Goal: Find specific page/section: Find specific page/section

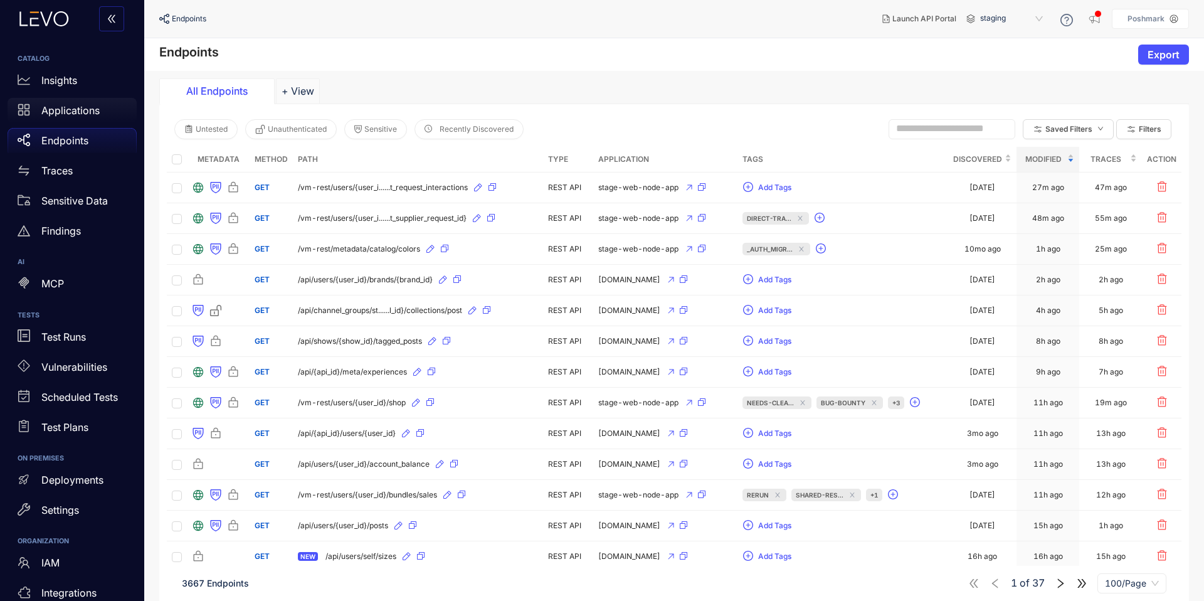
click at [82, 108] on p "Applications" at bounding box center [70, 110] width 58 height 11
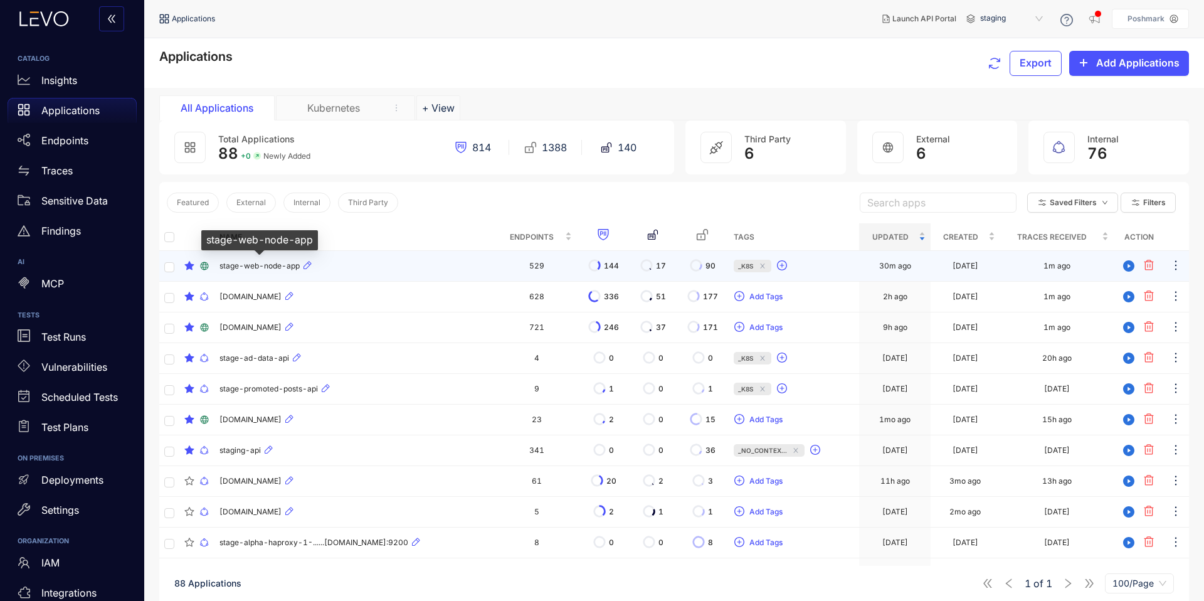
click at [246, 263] on span "stage-web-node-app" at bounding box center [260, 266] width 80 height 9
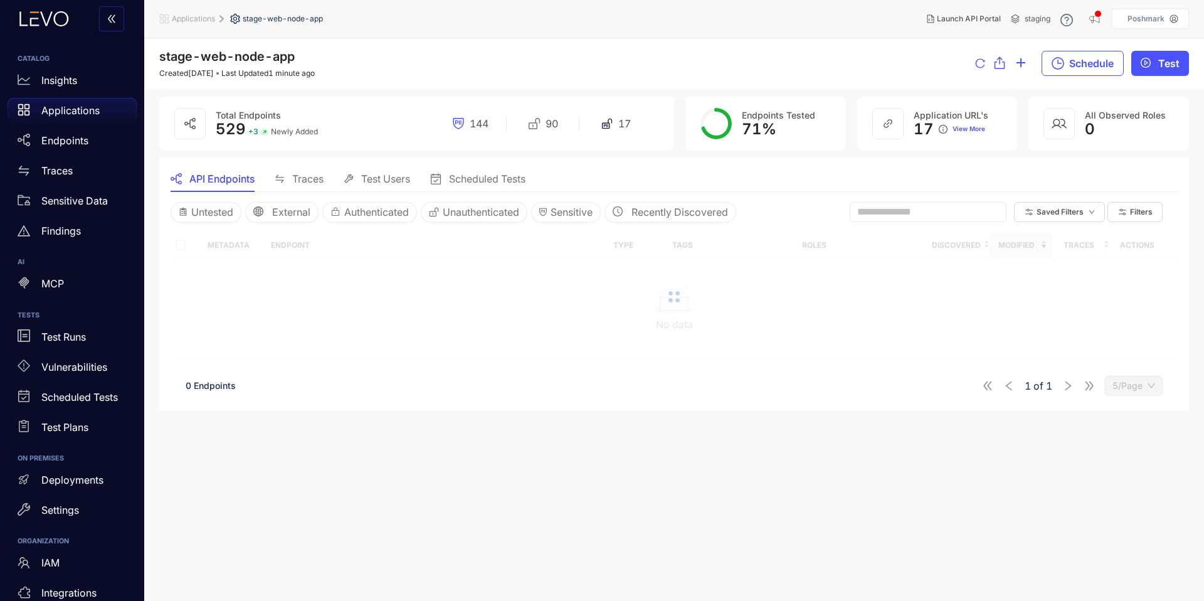
click at [50, 108] on p "Applications" at bounding box center [70, 110] width 58 height 11
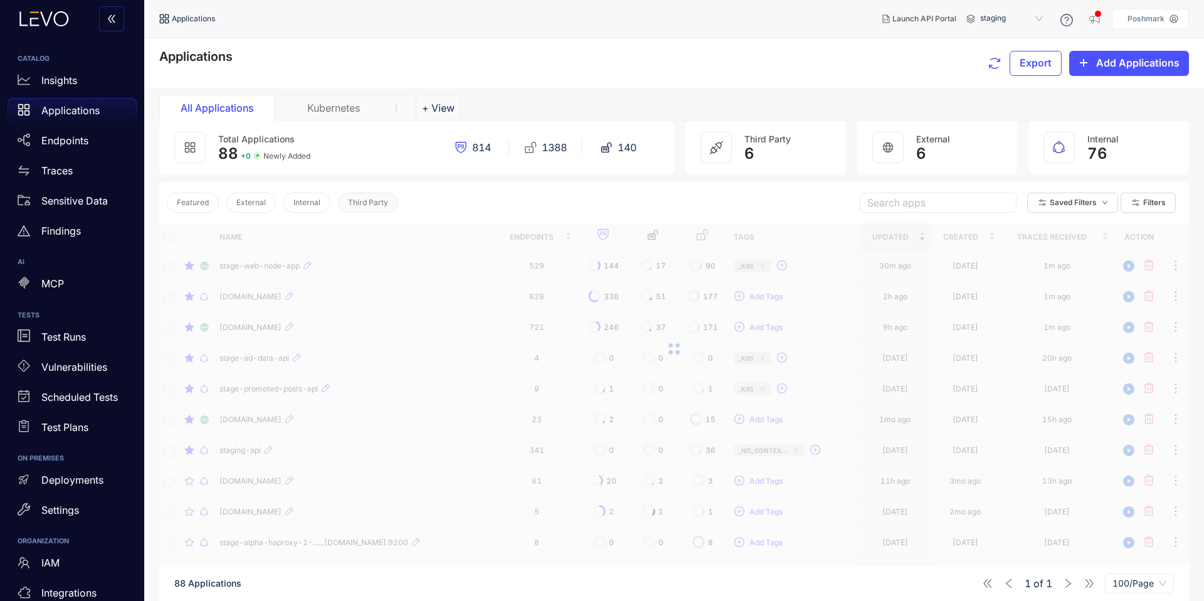
click at [343, 205] on button "Third Party" at bounding box center [368, 203] width 60 height 20
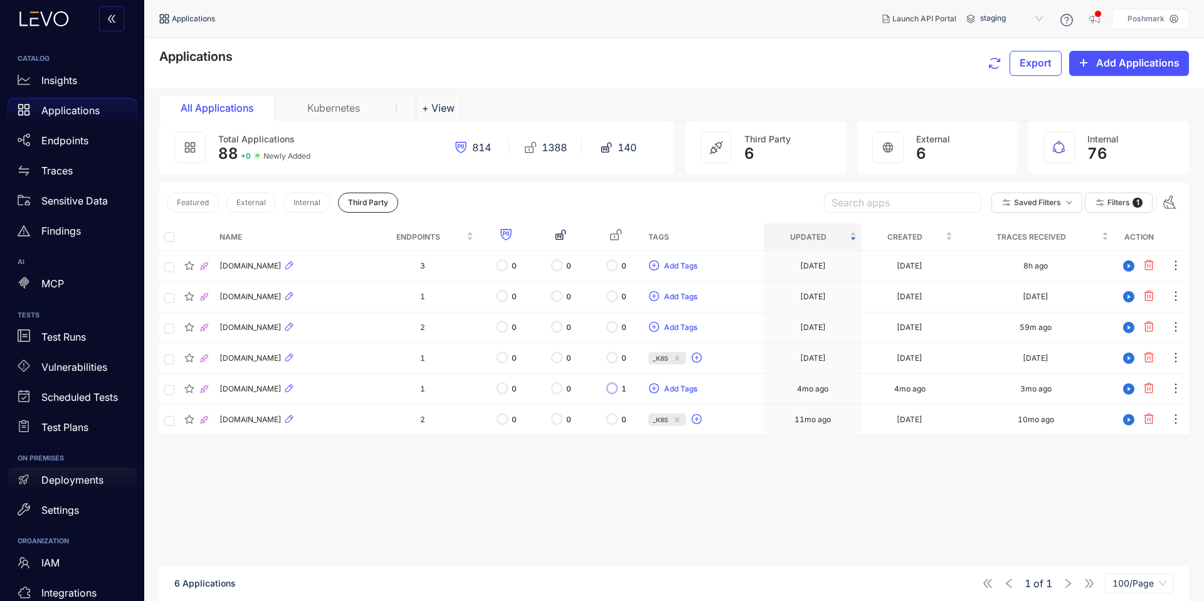
click at [75, 488] on div "Deployments" at bounding box center [72, 479] width 129 height 25
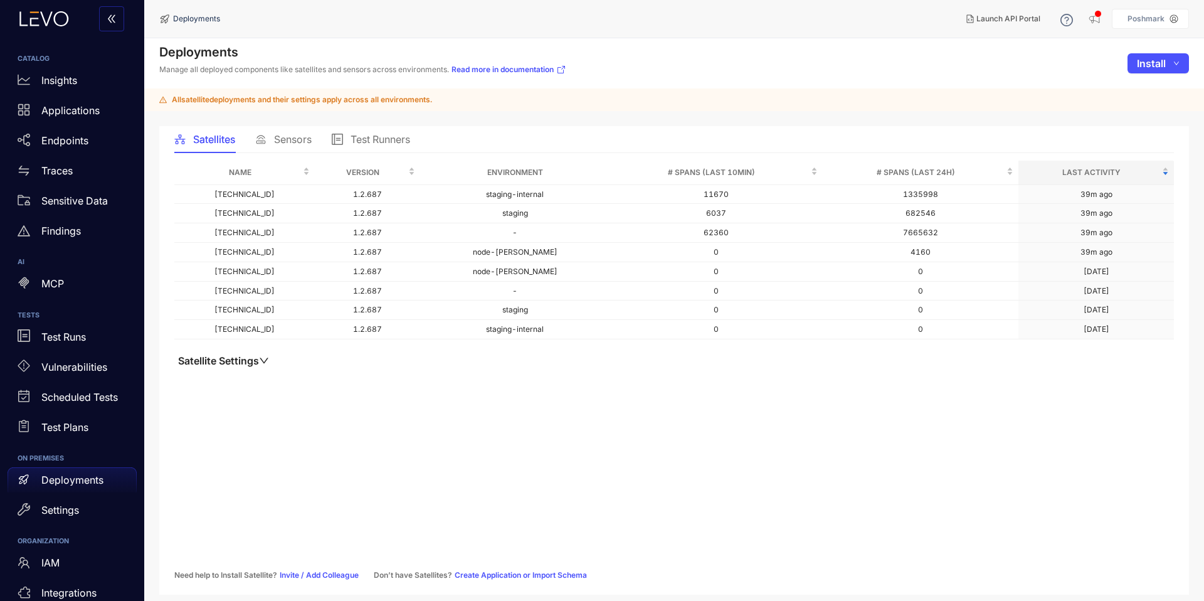
click at [295, 135] on span "Sensors" at bounding box center [293, 139] width 38 height 11
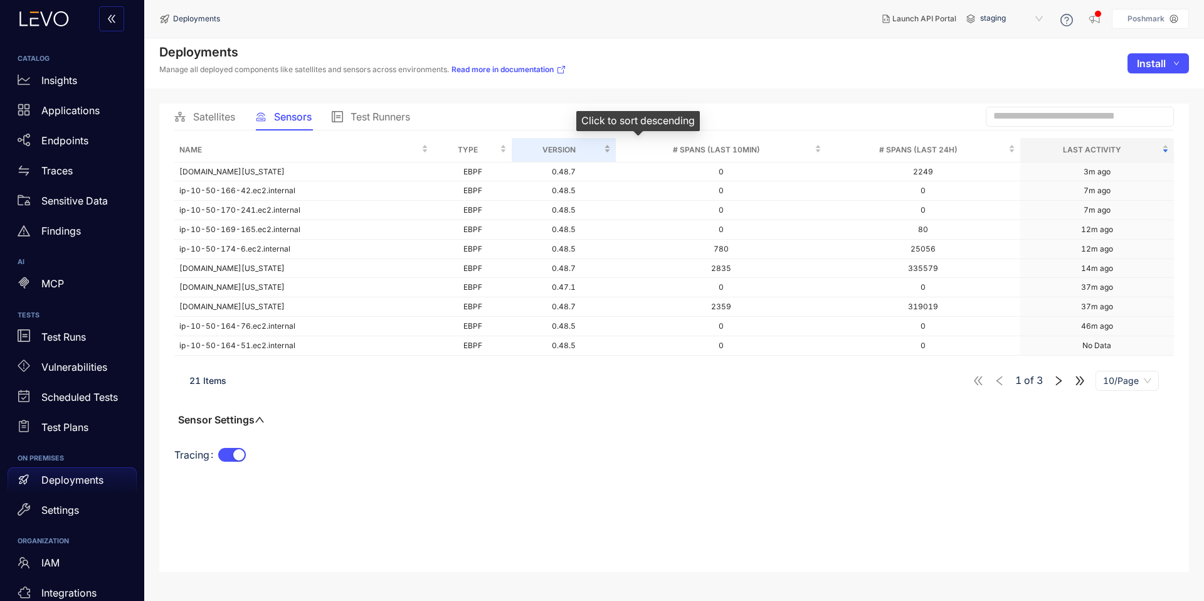
click at [611, 148] on div "Version" at bounding box center [564, 150] width 94 height 14
